Goal: Contribute content: Add original content to the website for others to see

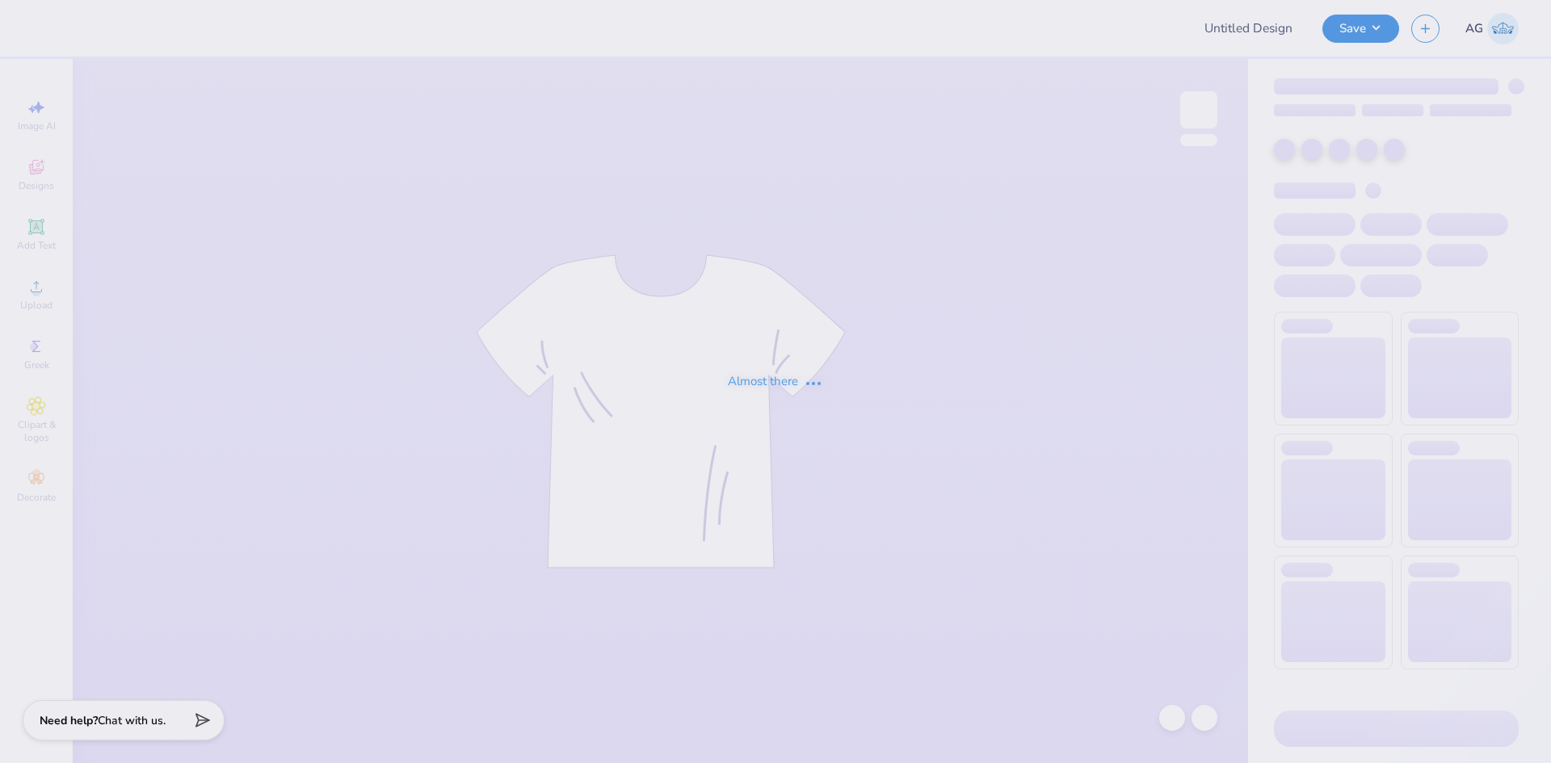
type input "Kappa Sigma Parents Weekend Q-zips"
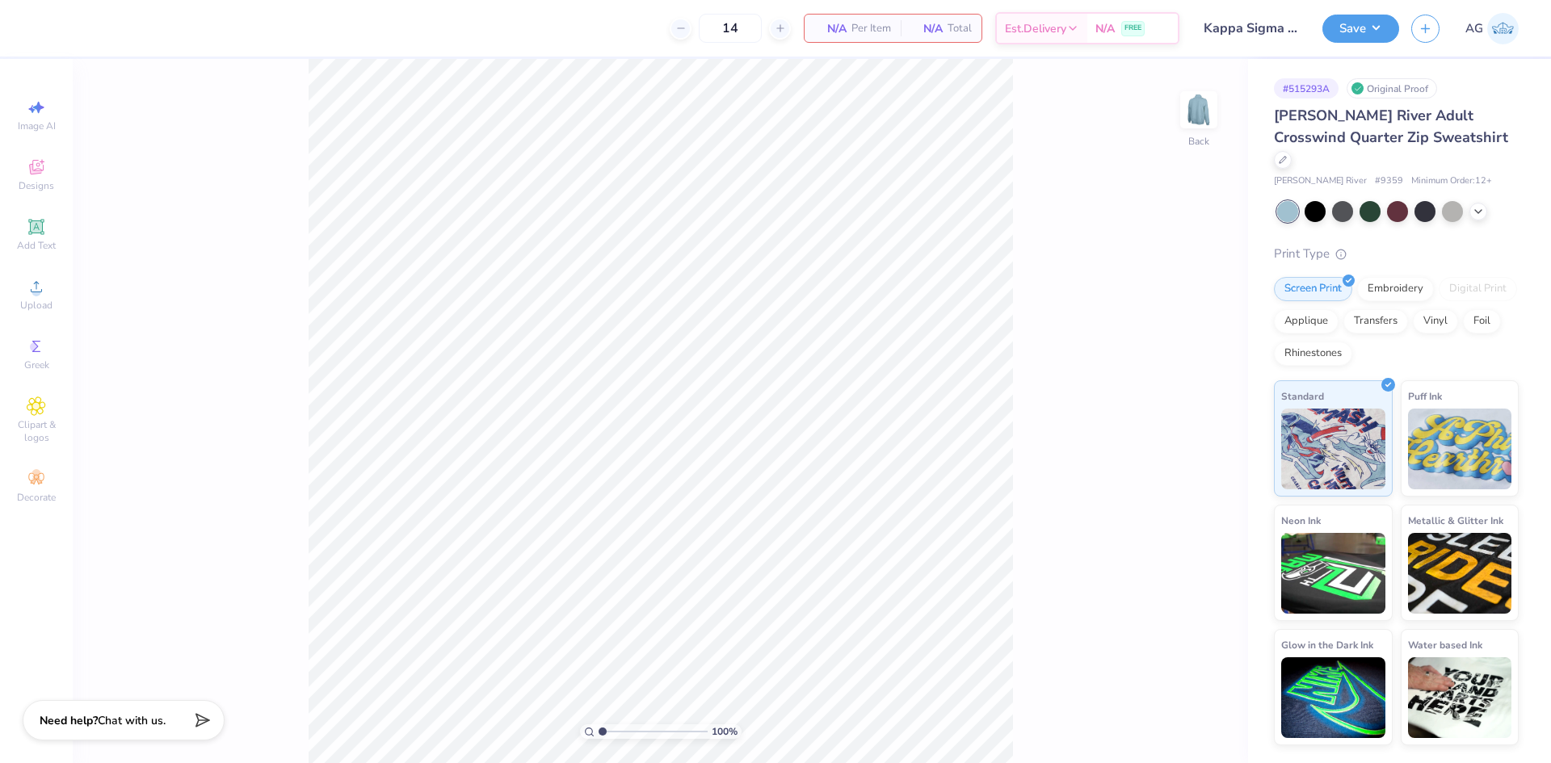
click at [43, 236] on icon at bounding box center [36, 226] width 19 height 19
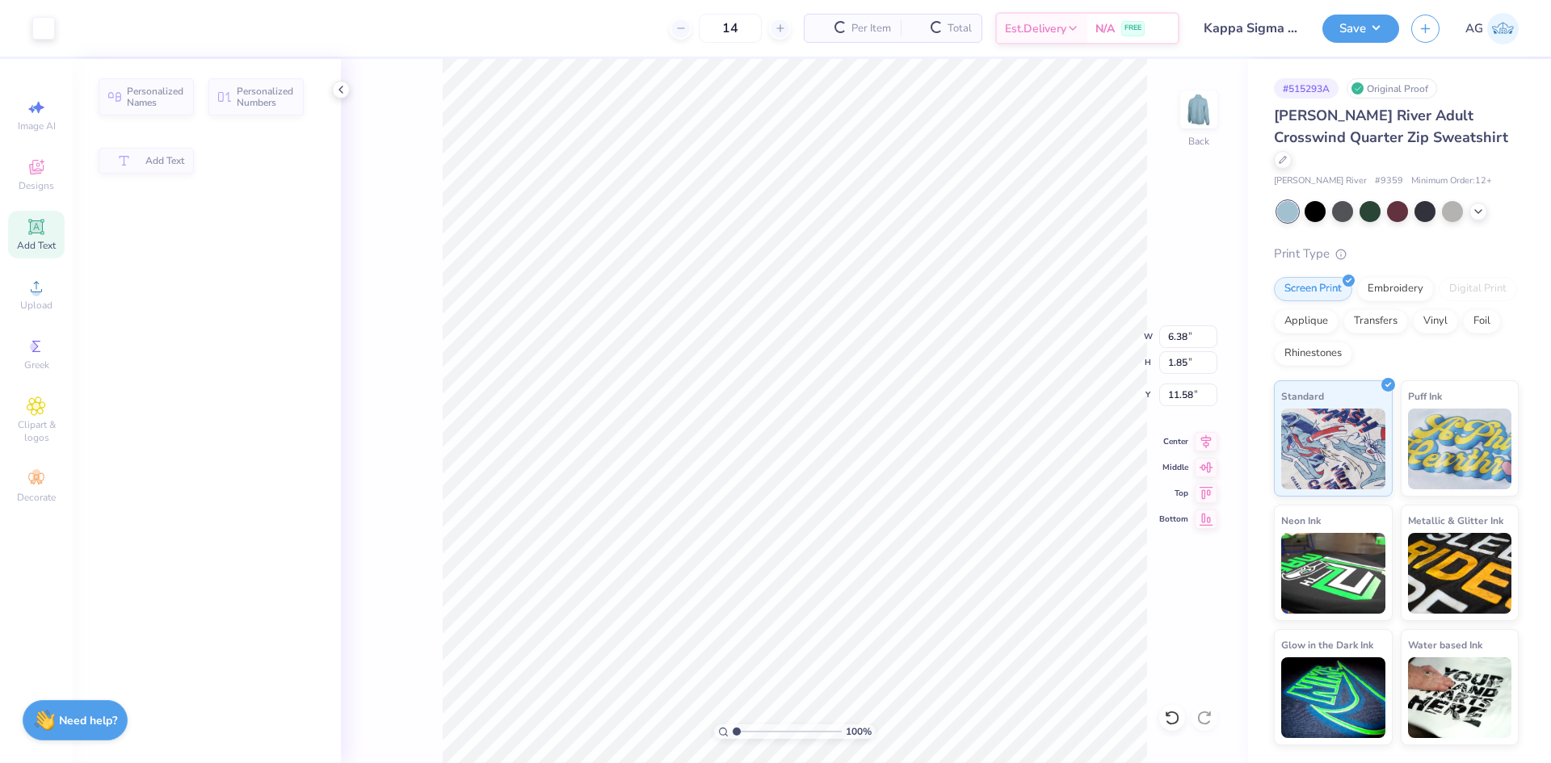
click at [86, 292] on div "Art colors 14 Per Item Total Est. Delivery N/A FREE Design Title Kappa Sigma Pa…" at bounding box center [775, 381] width 1551 height 763
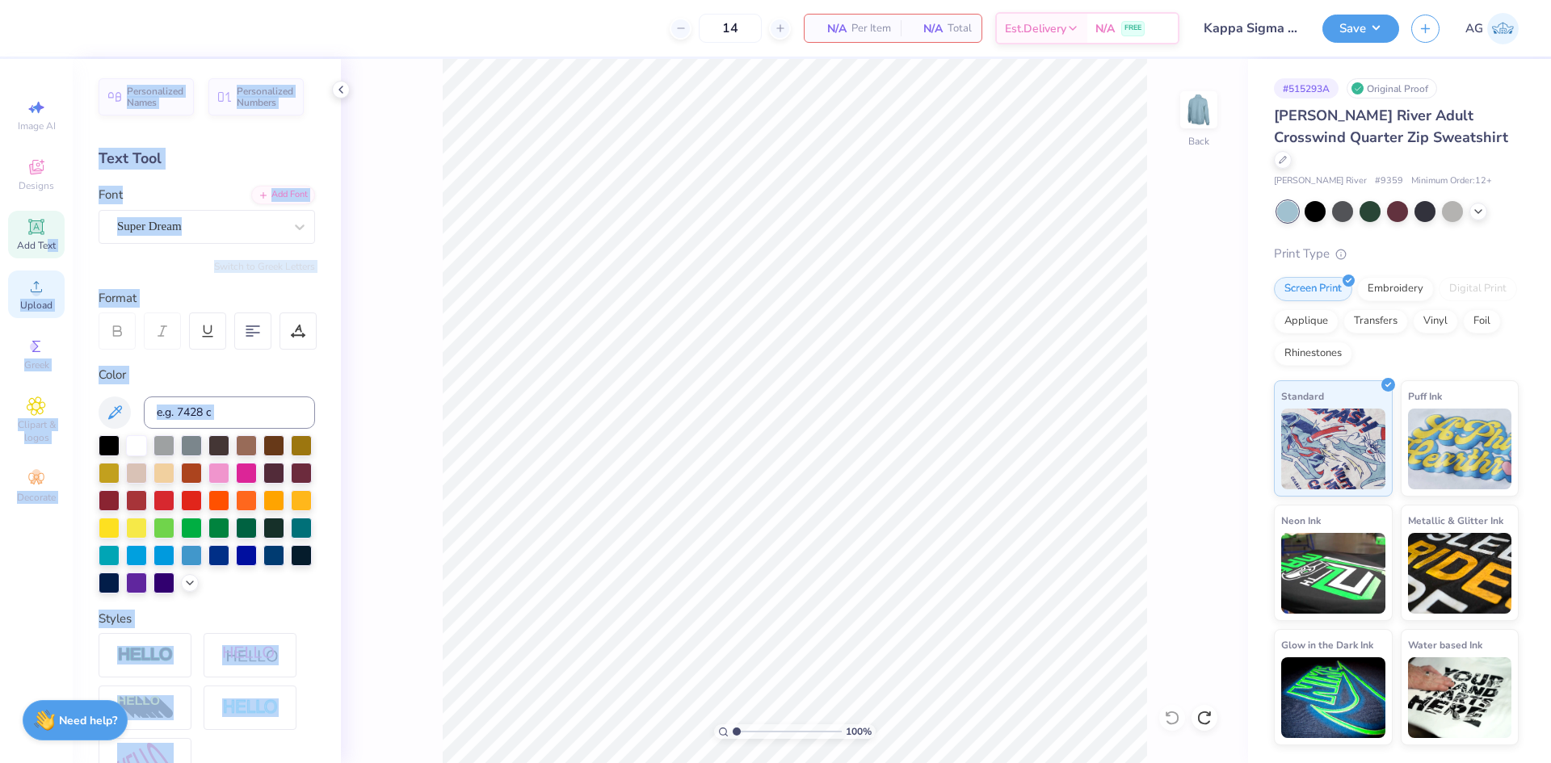
click at [10, 295] on div "Upload" at bounding box center [36, 295] width 57 height 48
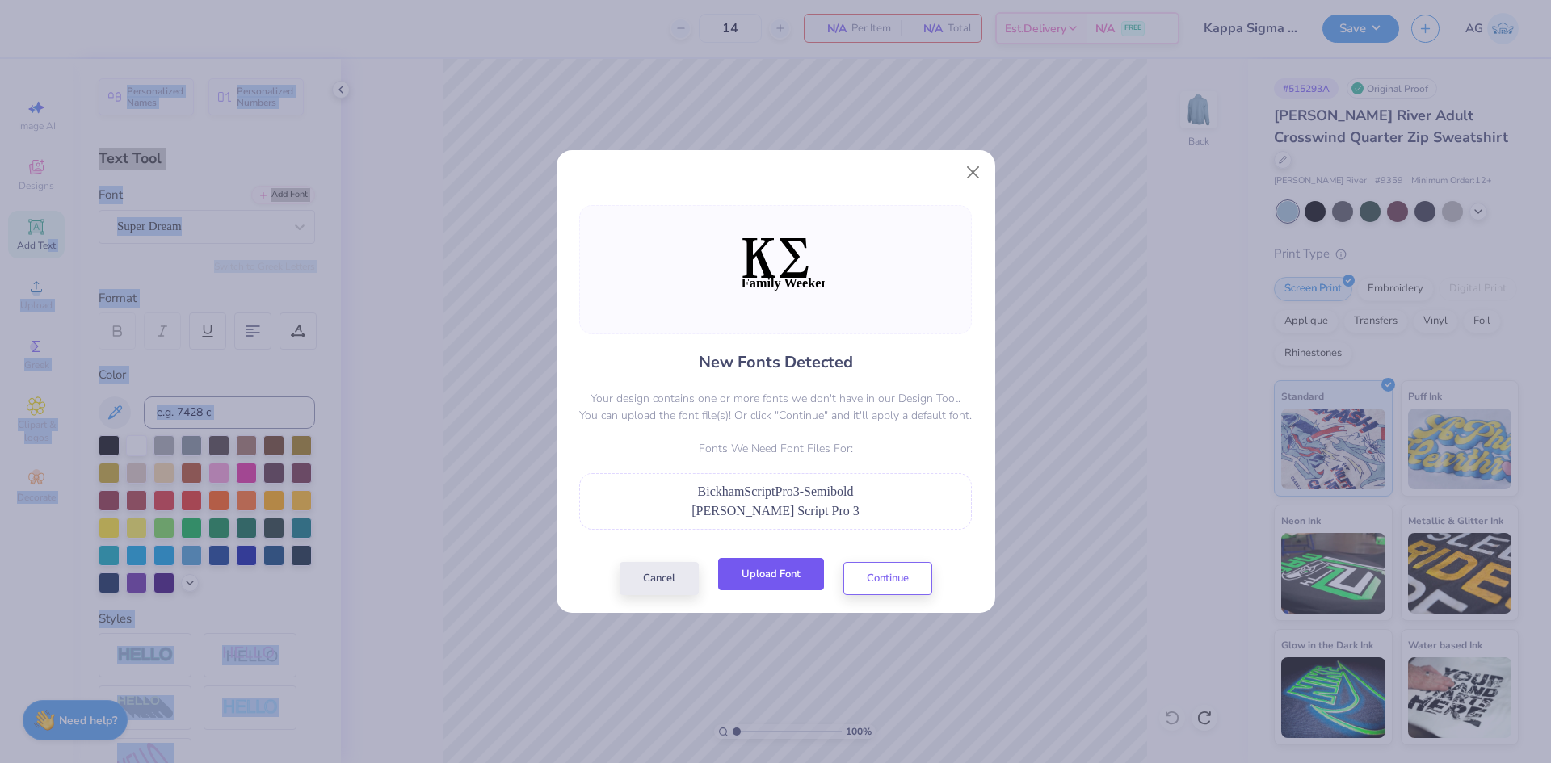
click at [766, 590] on button "Upload Font" at bounding box center [771, 574] width 106 height 33
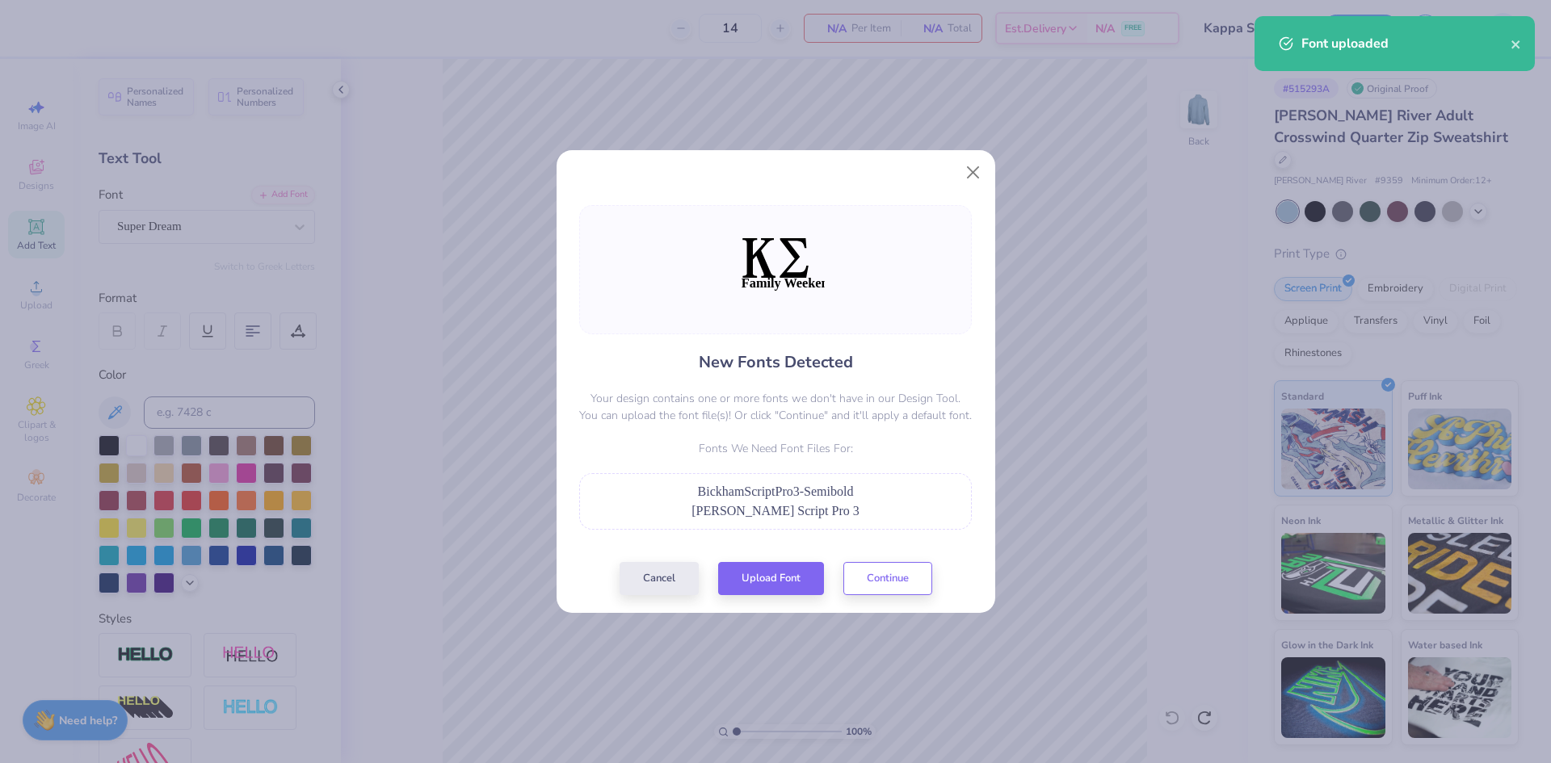
click at [948, 619] on div "New Fonts Detected Your design contains one or more fonts we don't have in our …" at bounding box center [775, 381] width 1551 height 763
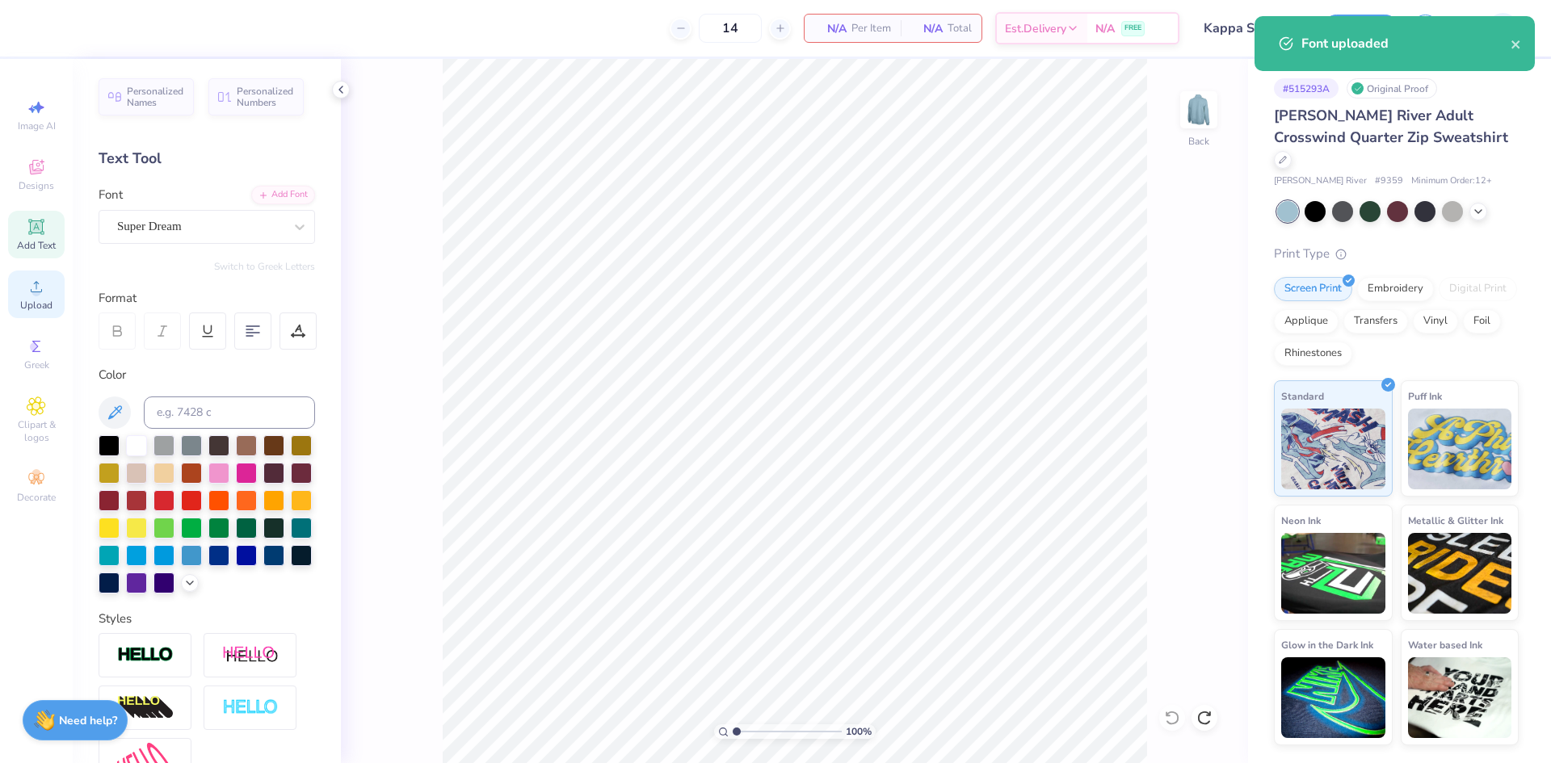
click at [27, 302] on span "Upload" at bounding box center [36, 305] width 32 height 13
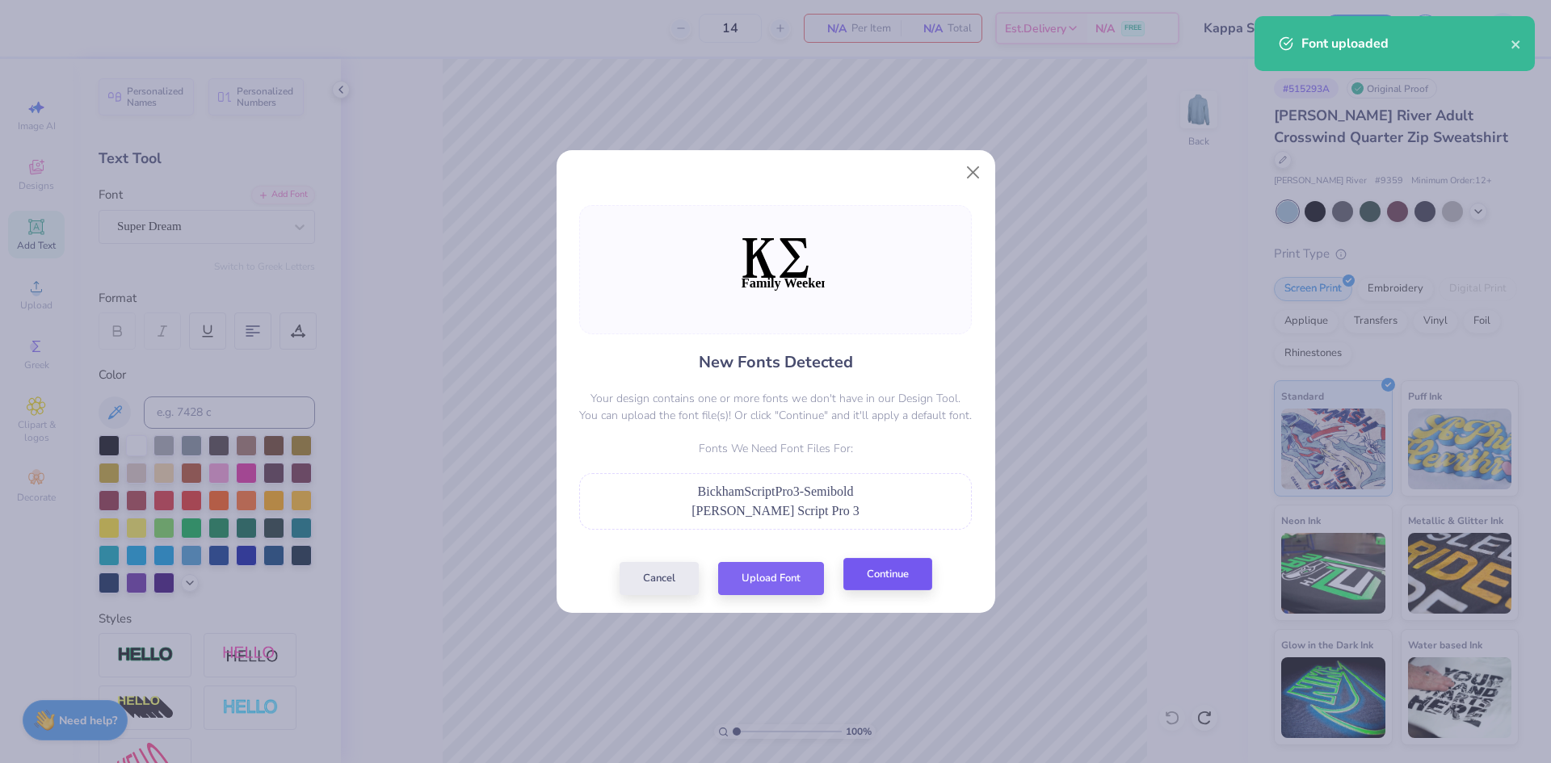
drag, startPoint x: 971, startPoint y: 602, endPoint x: 913, endPoint y: 583, distance: 60.5
click at [965, 598] on div "New Fonts Detected Your design contains one or more fonts we don't have in our …" at bounding box center [775, 400] width 439 height 426
click at [913, 582] on button "Continue" at bounding box center [887, 574] width 89 height 33
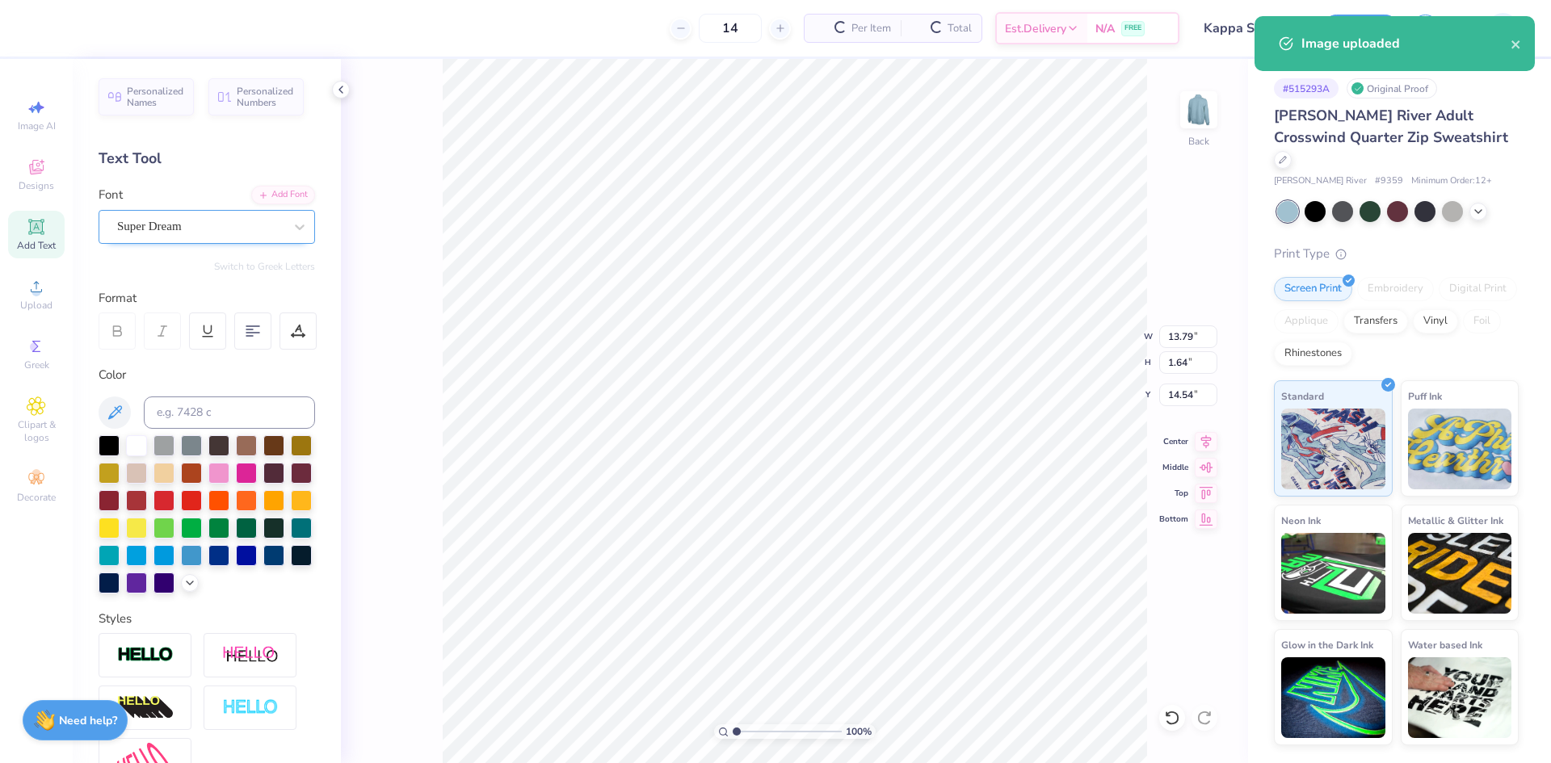
click at [208, 216] on div at bounding box center [200, 227] width 166 height 22
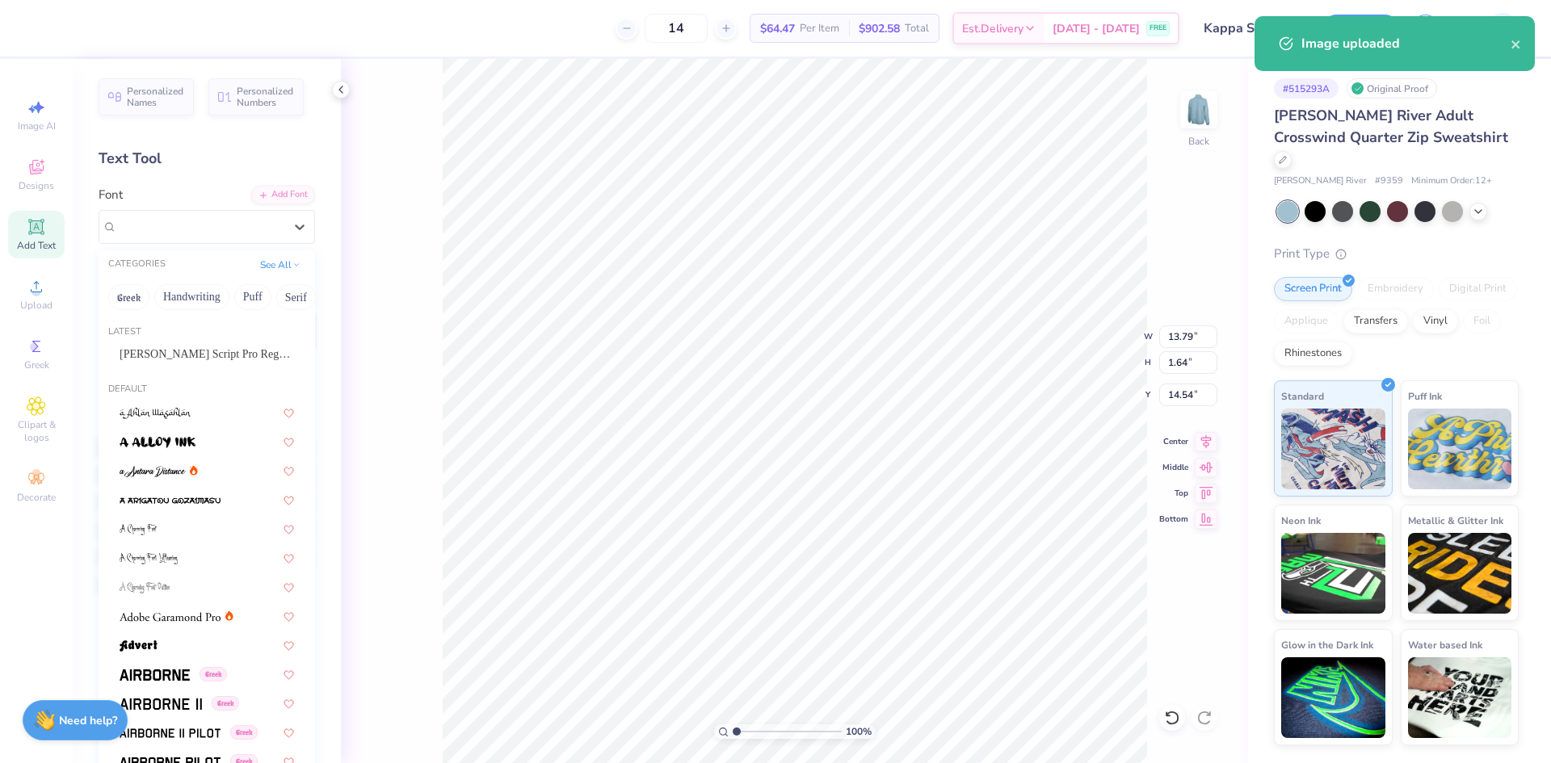
click at [193, 343] on div "Bickham Script Pro Regular" at bounding box center [207, 354] width 204 height 27
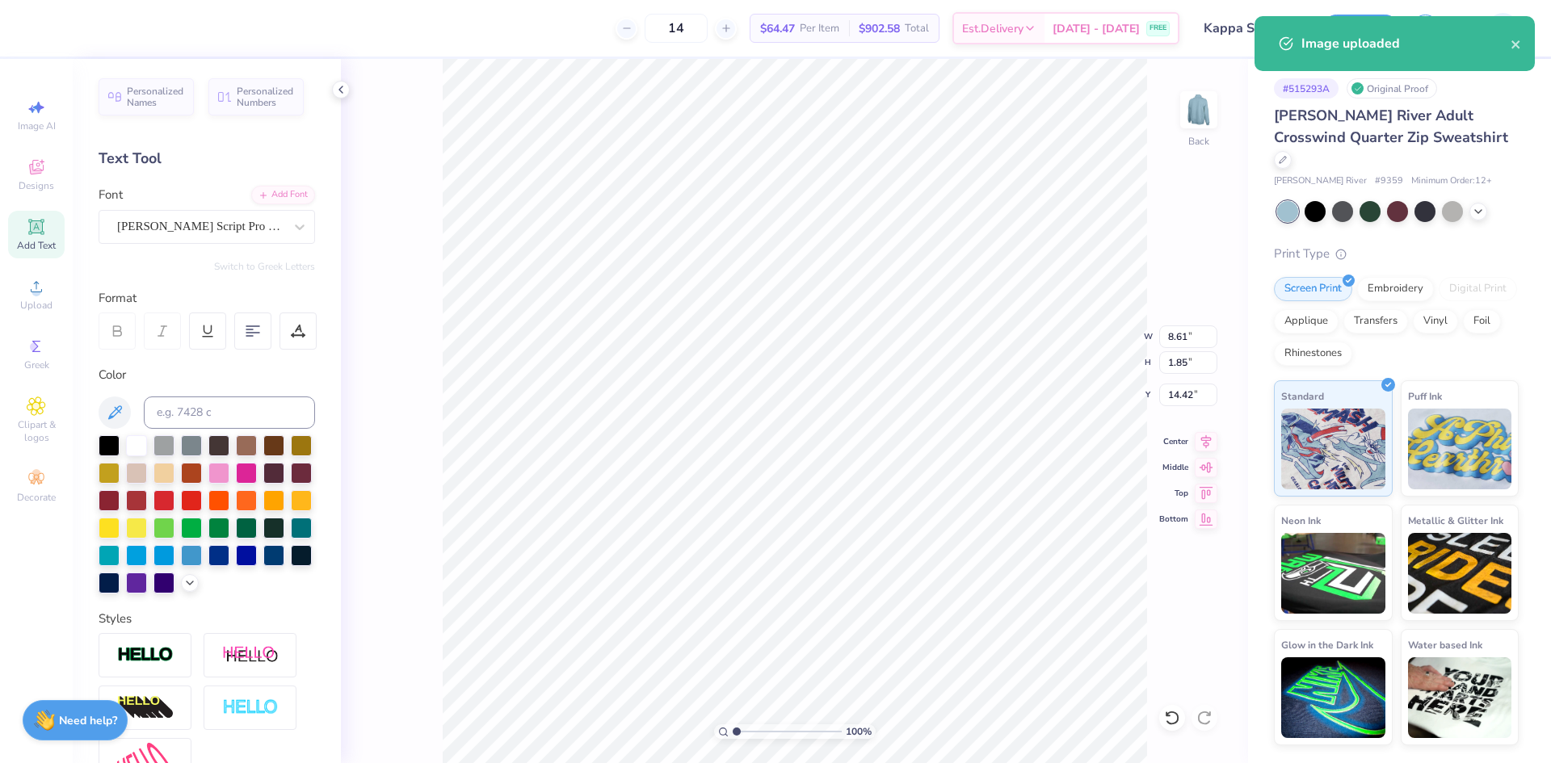
type input "8.61"
type input "1.85"
type input "14.42"
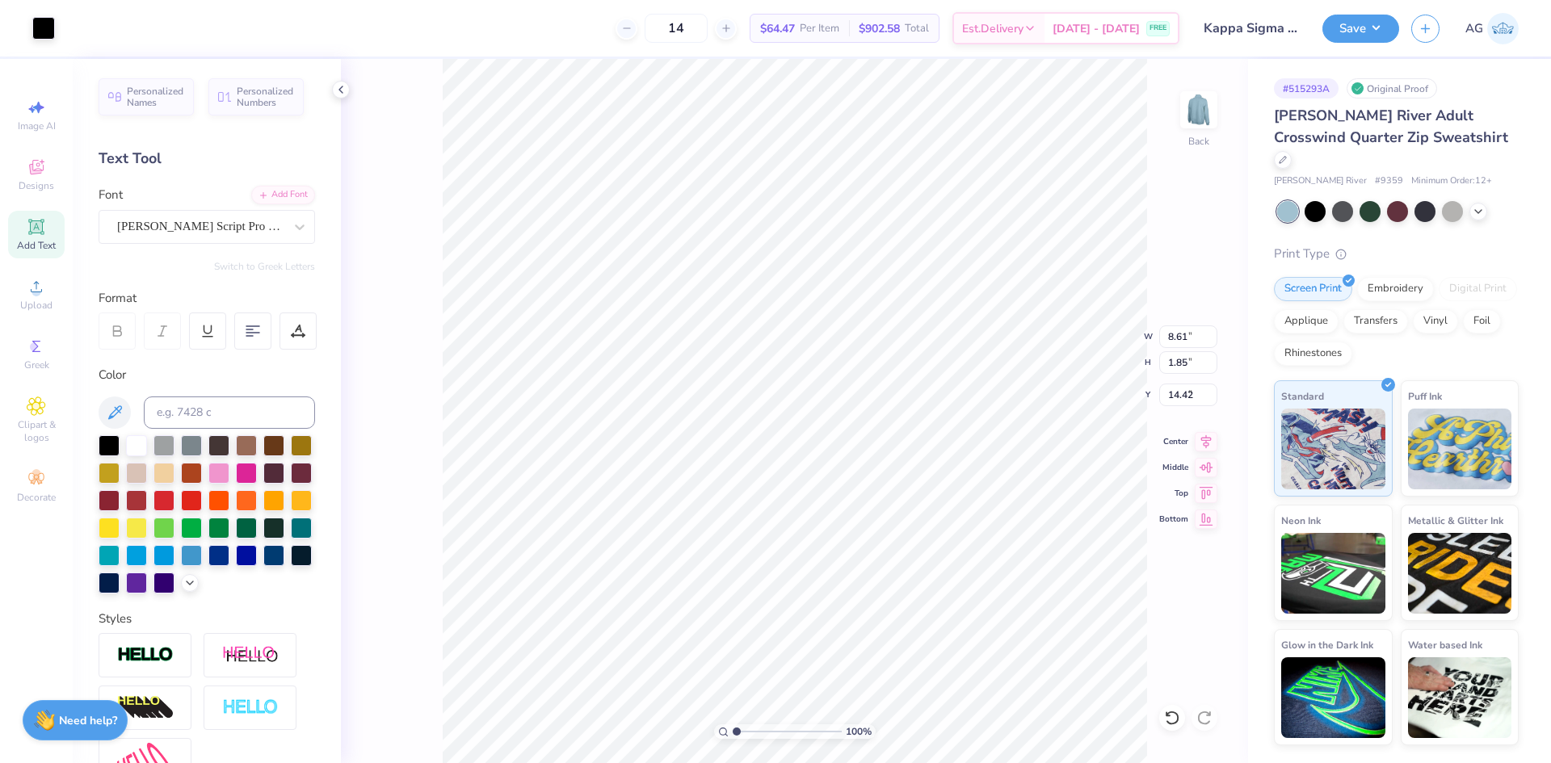
type input "9.54"
type input "5.74"
type input "8.68"
click at [1182, 335] on input "9.54" at bounding box center [1188, 336] width 58 height 23
type input "5"
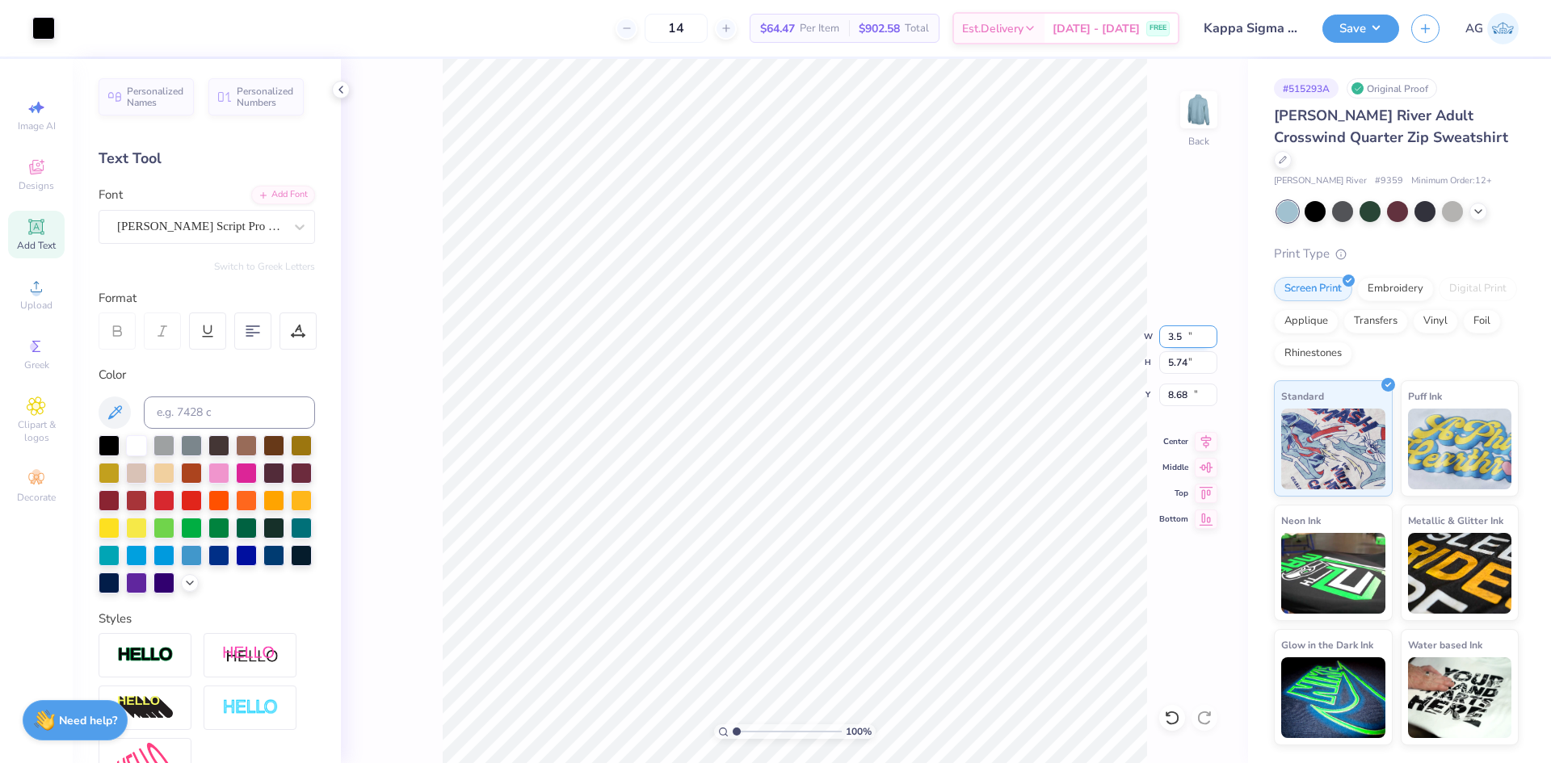
type input "3.50"
type input "2.11"
type input "10.50"
click at [1203, 444] on icon at bounding box center [1205, 439] width 23 height 19
type input "8.61"
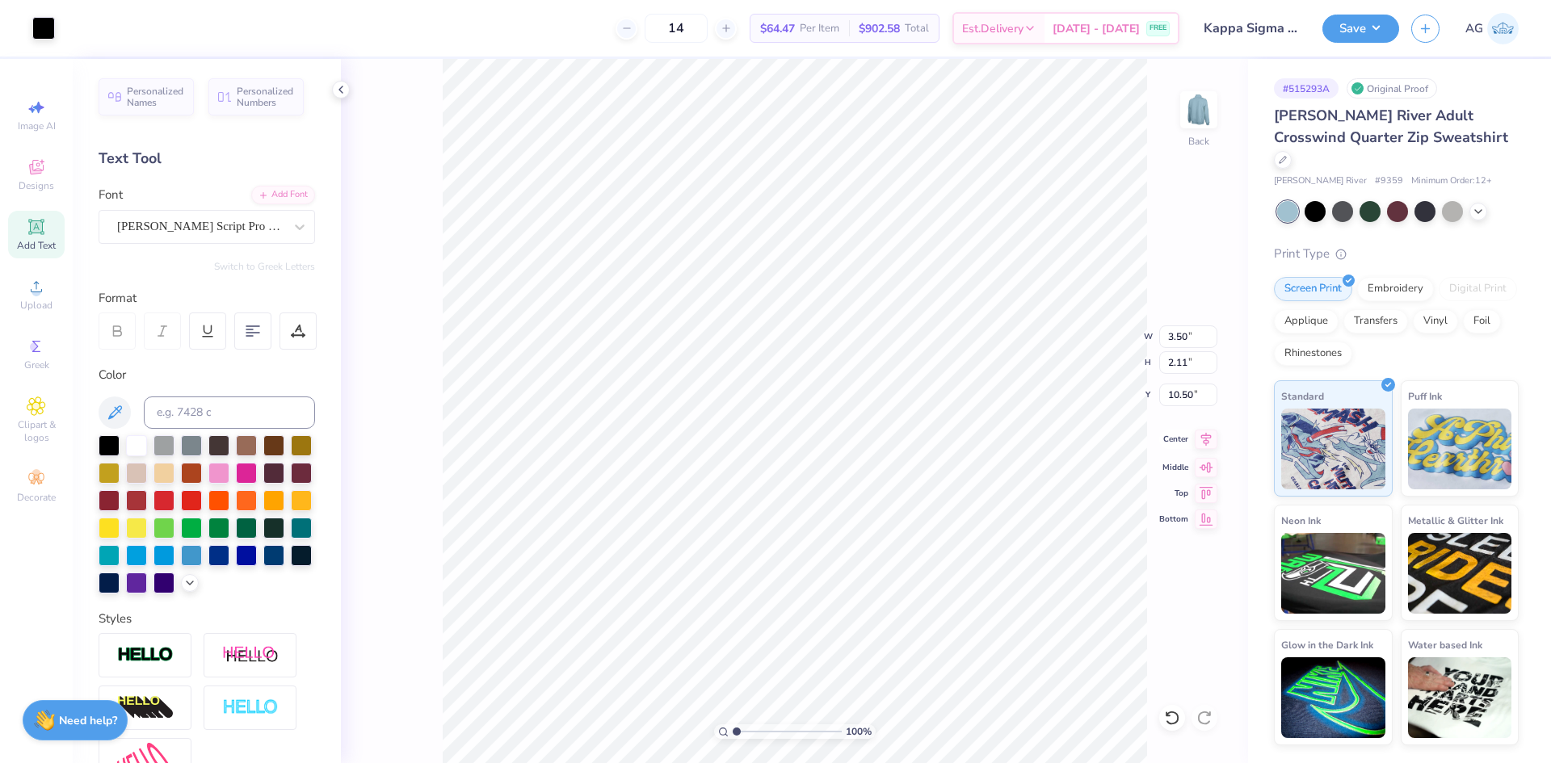
type input "1.85"
type input "14.38"
click at [1179, 335] on input "8.61" at bounding box center [1188, 336] width 58 height 23
type input "3.50"
type input "0.75"
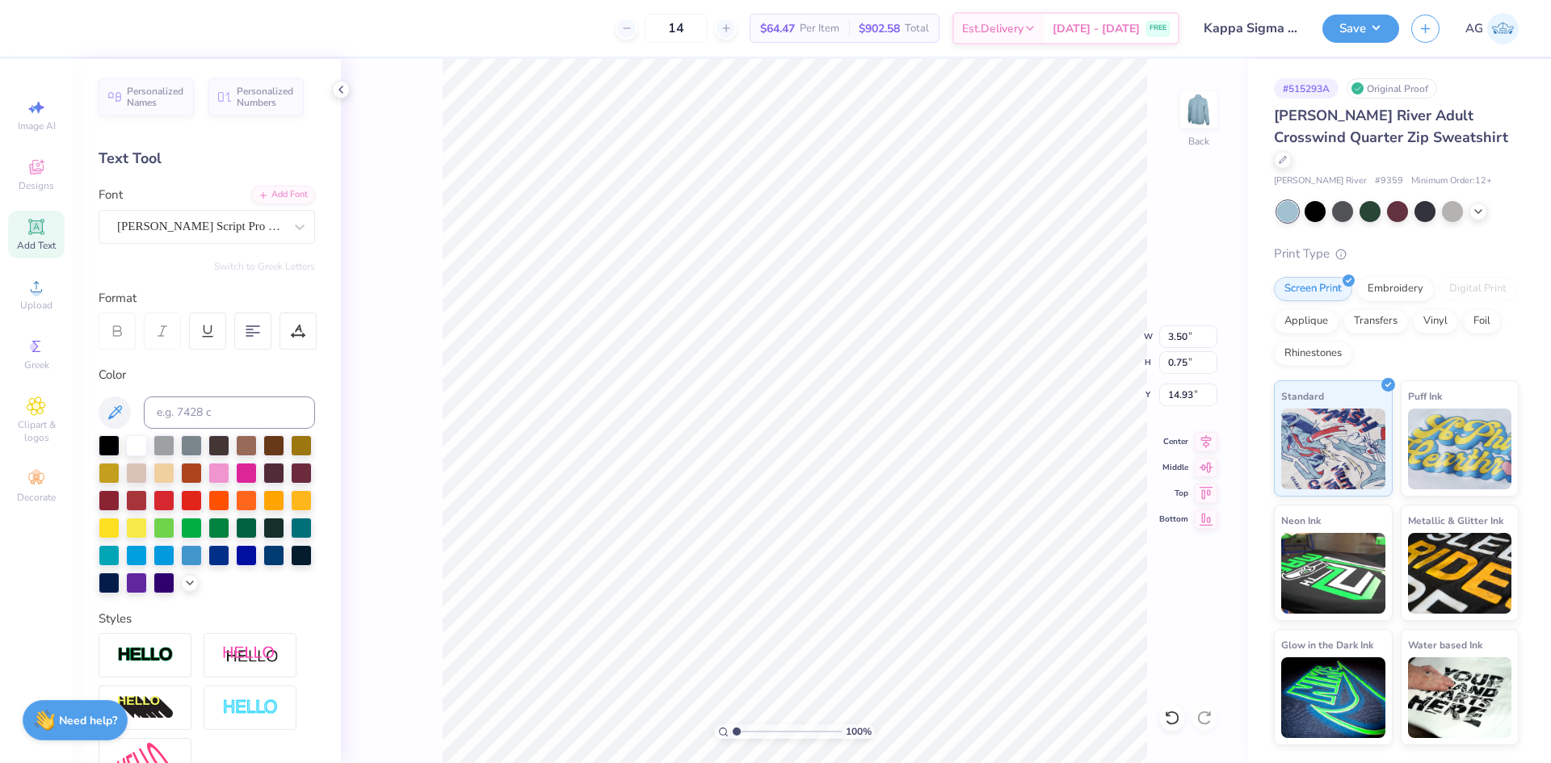
type input "12.50"
drag, startPoint x: 736, startPoint y: 729, endPoint x: 762, endPoint y: 728, distance: 25.9
type input "3.35"
click at [762, 728] on input "range" at bounding box center [786, 731] width 109 height 15
type input "12.60"
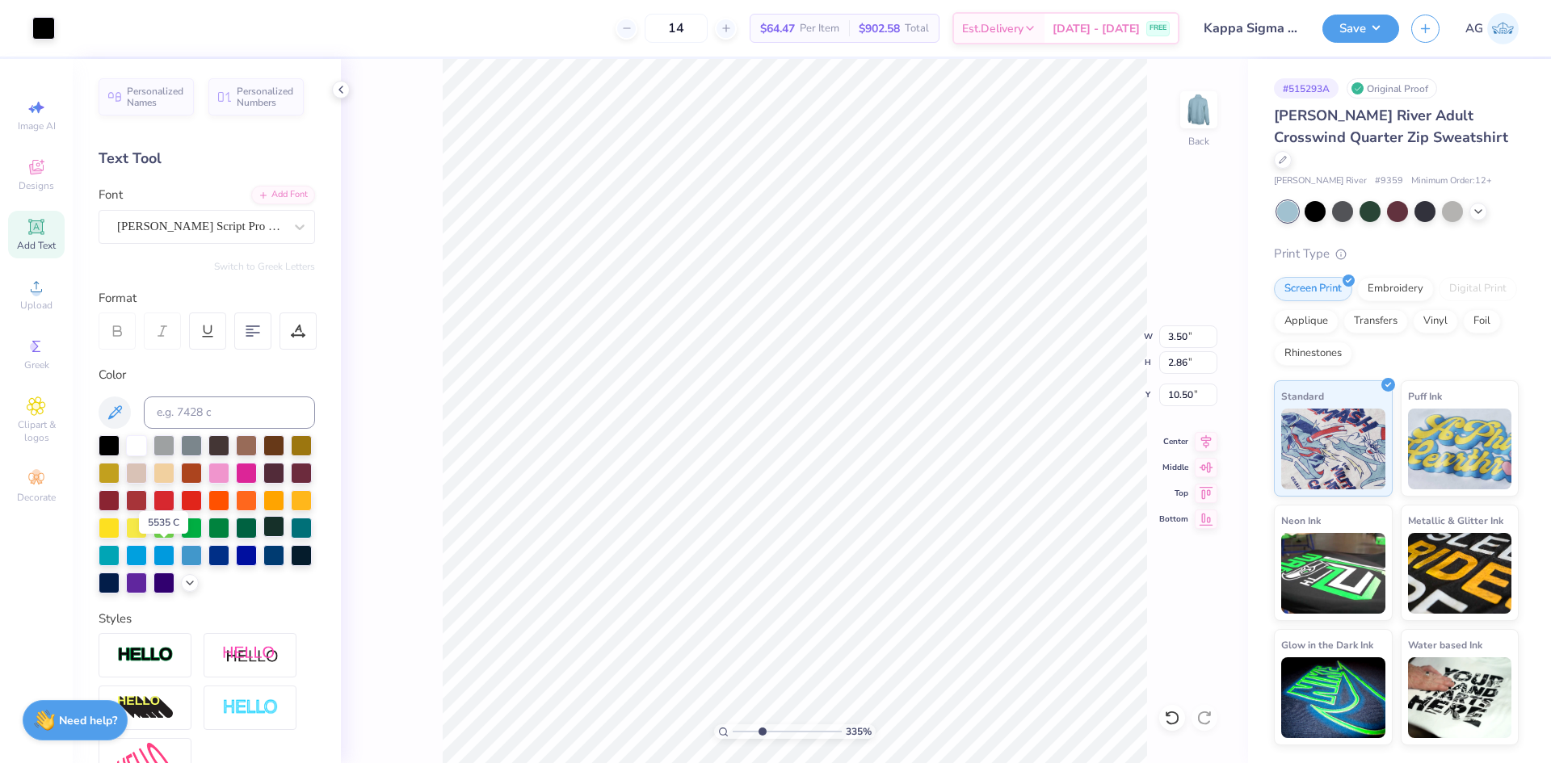
click at [263, 537] on div at bounding box center [273, 526] width 21 height 21
click at [49, 32] on div at bounding box center [43, 26] width 23 height 23
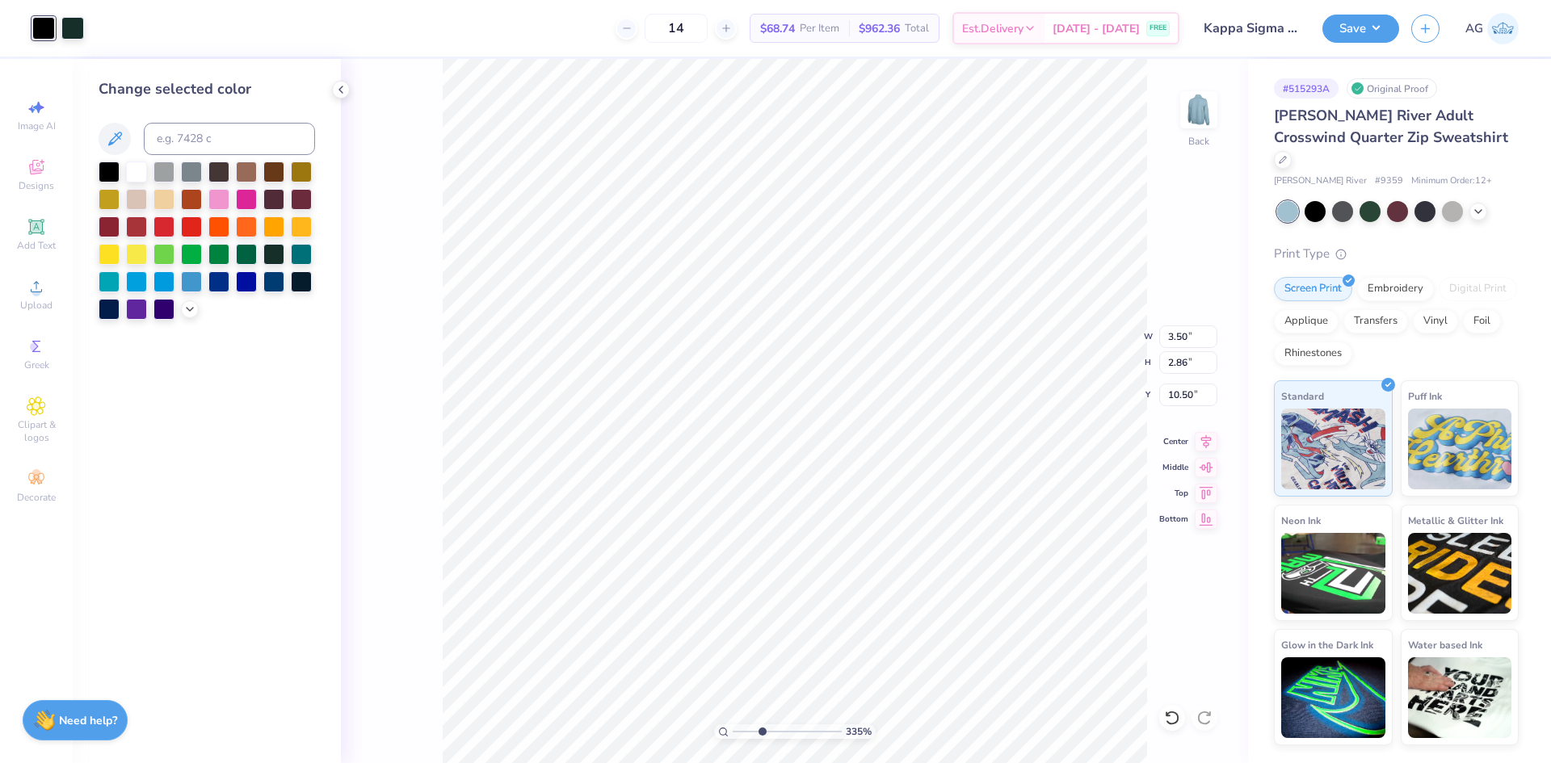
click at [275, 257] on div at bounding box center [273, 254] width 21 height 21
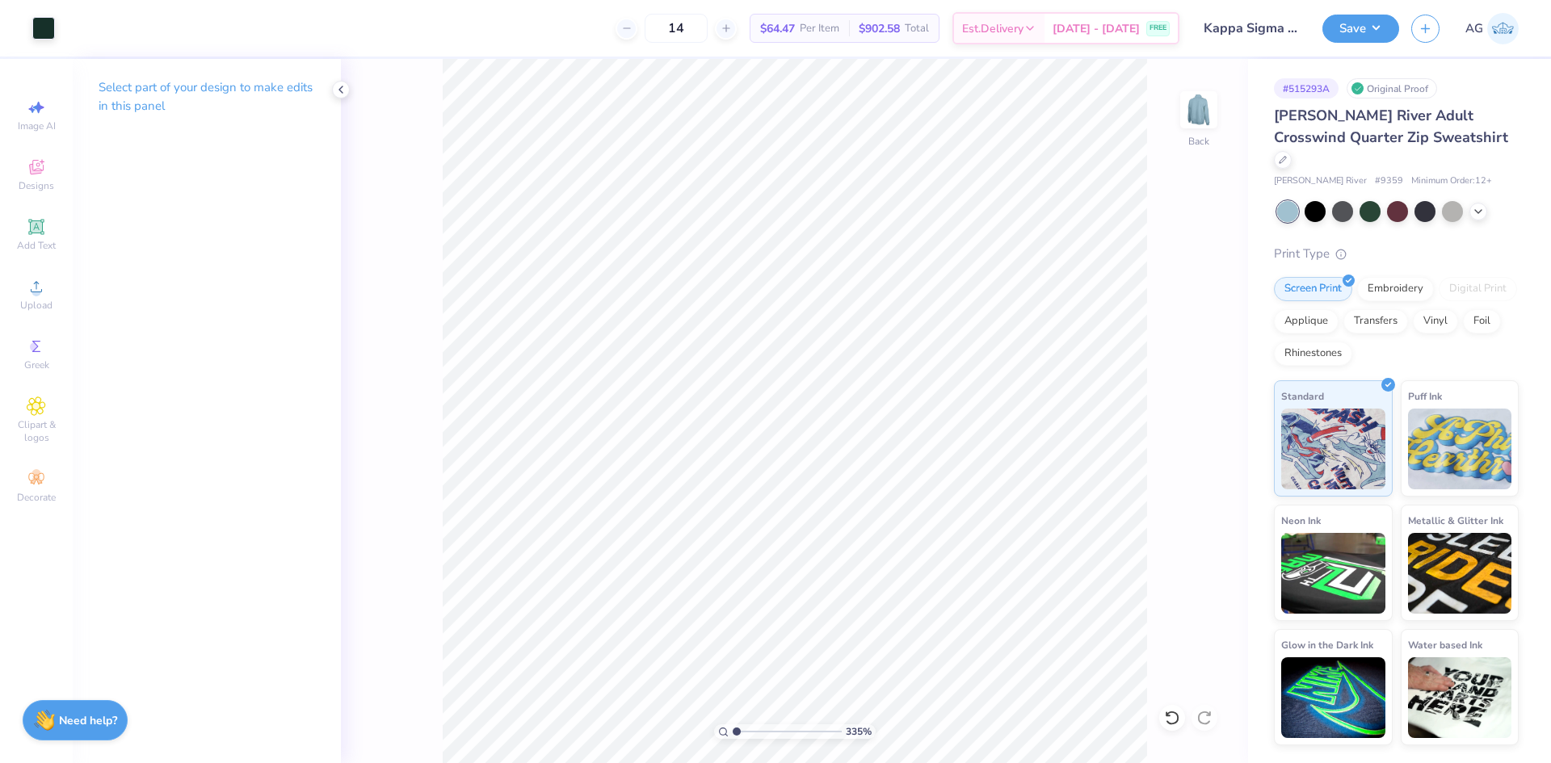
drag, startPoint x: 766, startPoint y: 732, endPoint x: 694, endPoint y: 716, distance: 73.9
type input "1"
click at [732, 724] on input "range" at bounding box center [786, 731] width 109 height 15
click at [1178, 396] on input "5.01" at bounding box center [1188, 395] width 58 height 23
type input "3.00"
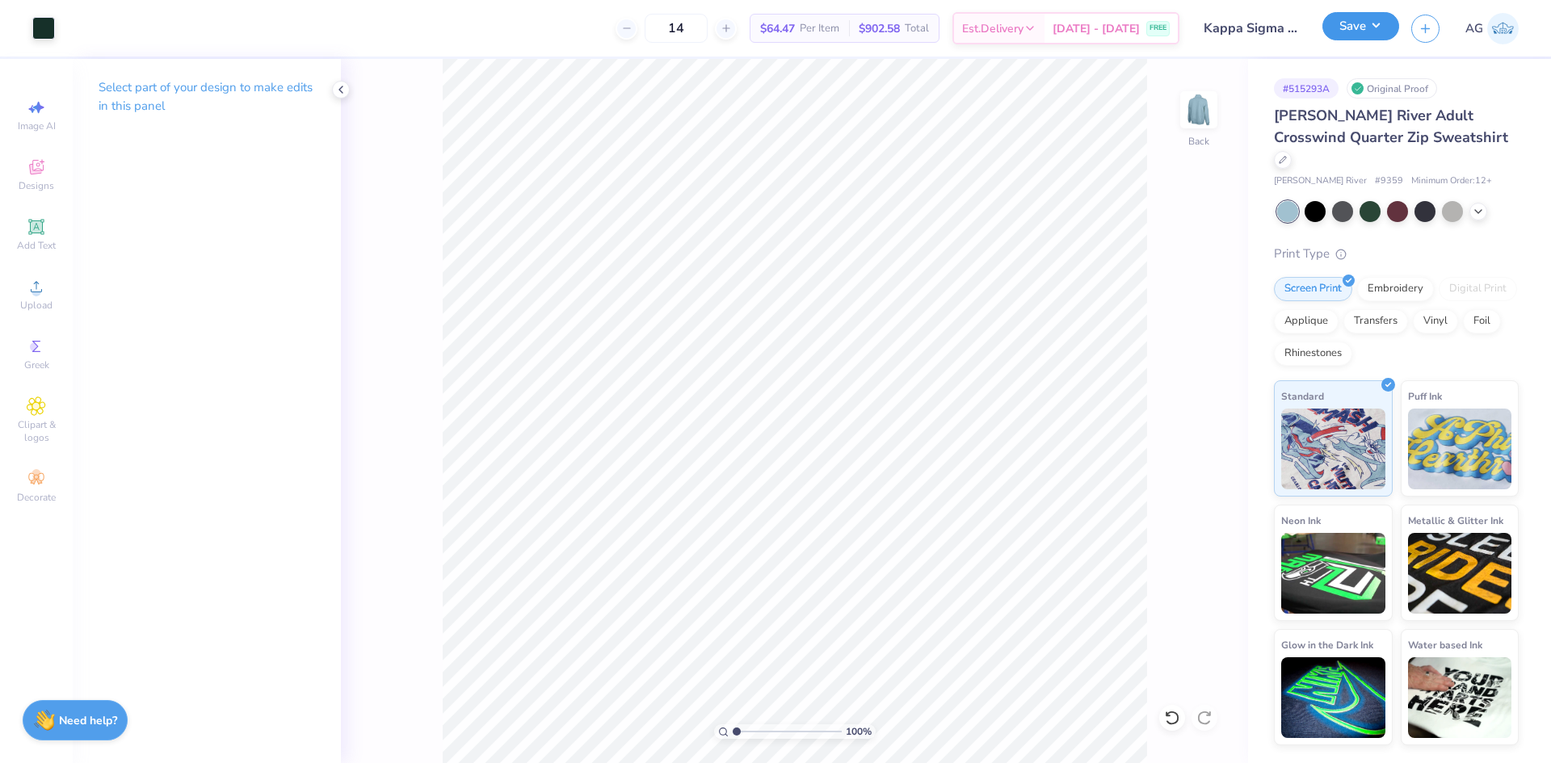
click at [1356, 33] on button "Save" at bounding box center [1360, 26] width 77 height 28
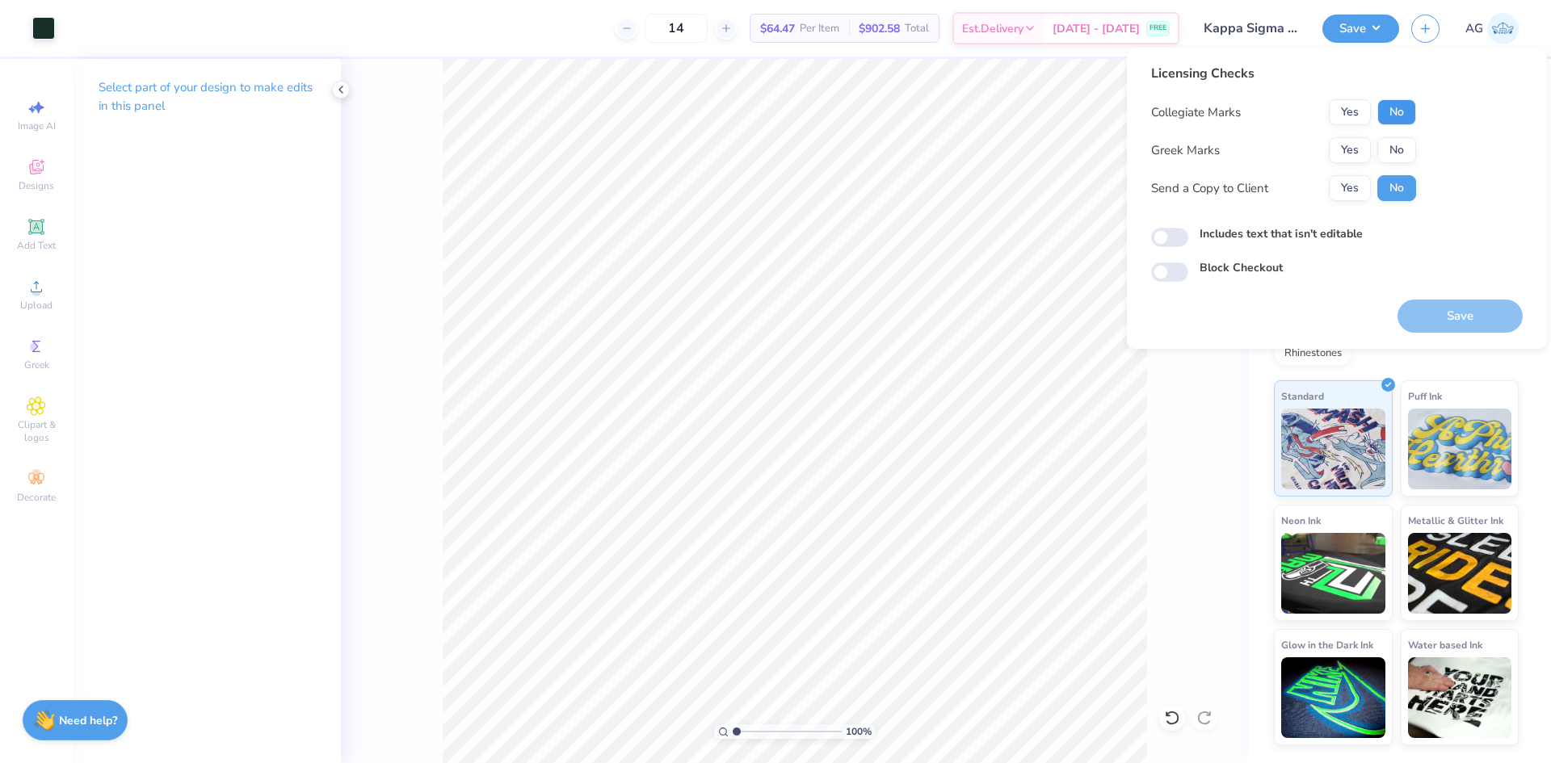
click at [1396, 115] on button "No" at bounding box center [1396, 112] width 39 height 26
click at [1363, 148] on button "Yes" at bounding box center [1350, 150] width 42 height 26
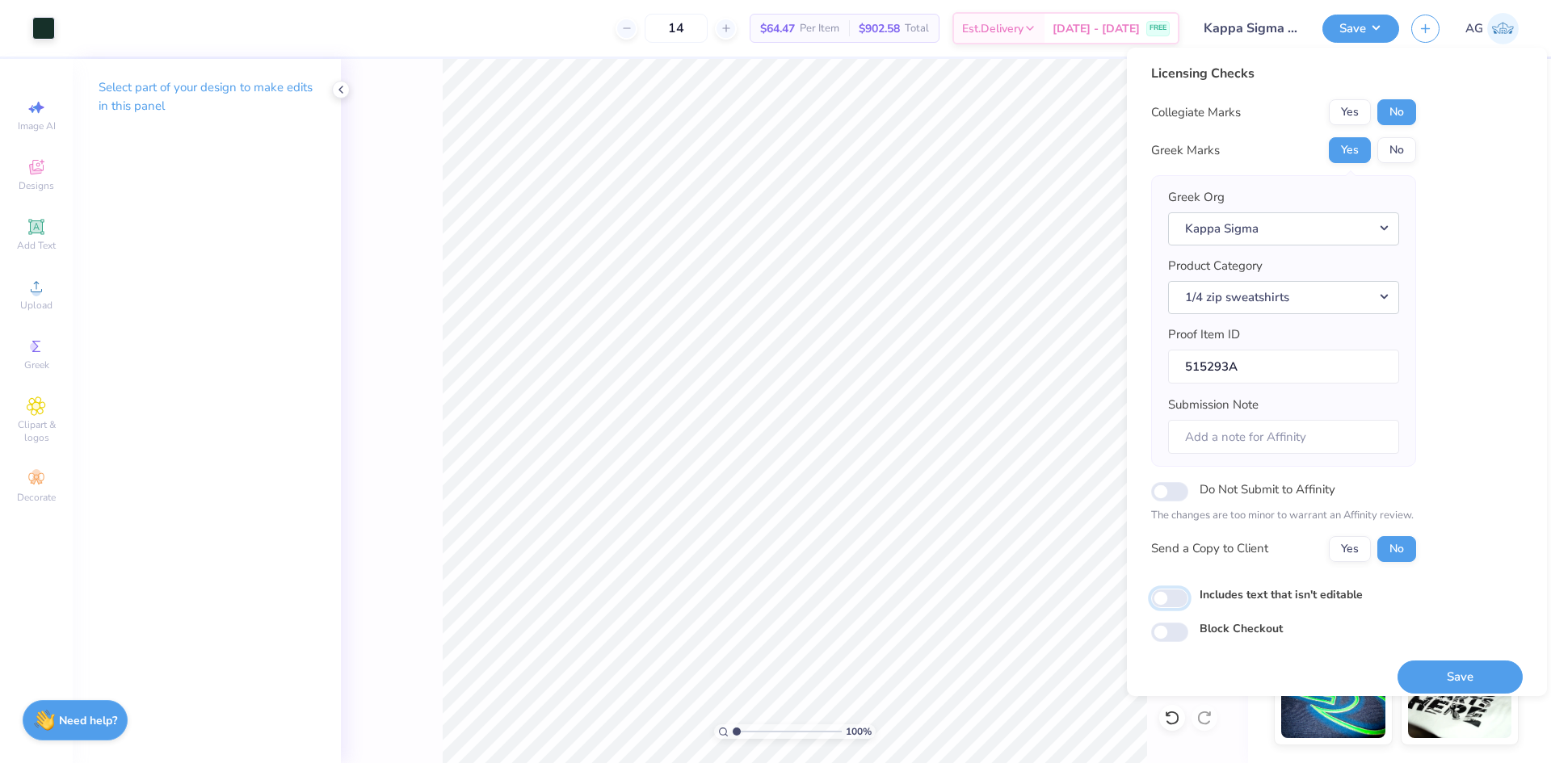
click at [1168, 605] on input "Includes text that isn't editable" at bounding box center [1169, 598] width 37 height 19
checkbox input "true"
click at [1440, 672] on button "Save" at bounding box center [1459, 677] width 125 height 33
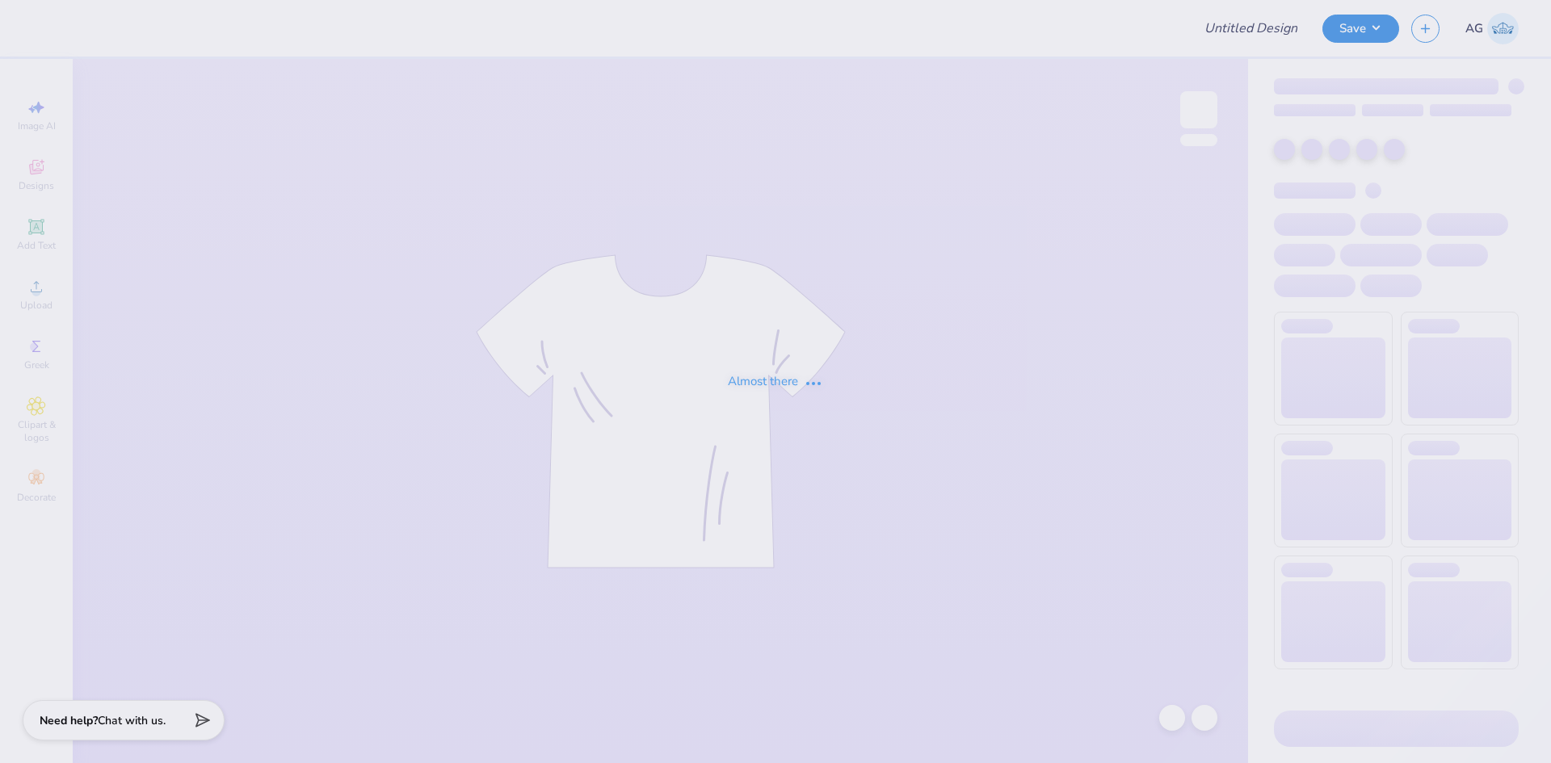
type input "tpa merch drop"
